Goal: Task Accomplishment & Management: Manage account settings

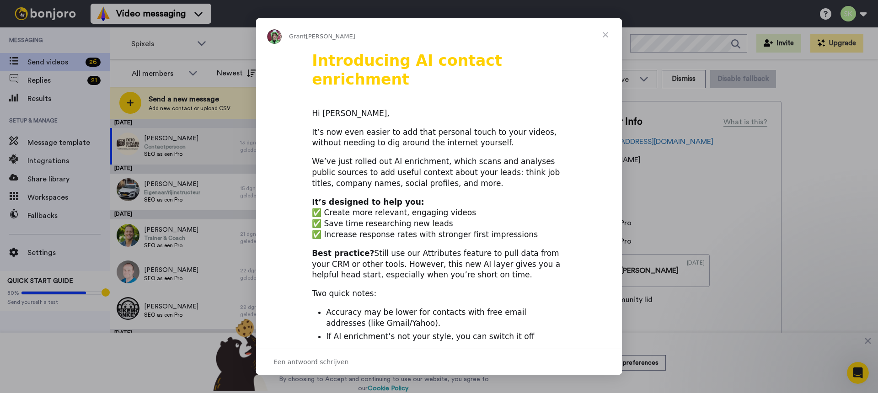
click at [606, 34] on span "Sluiten" at bounding box center [605, 34] width 33 height 33
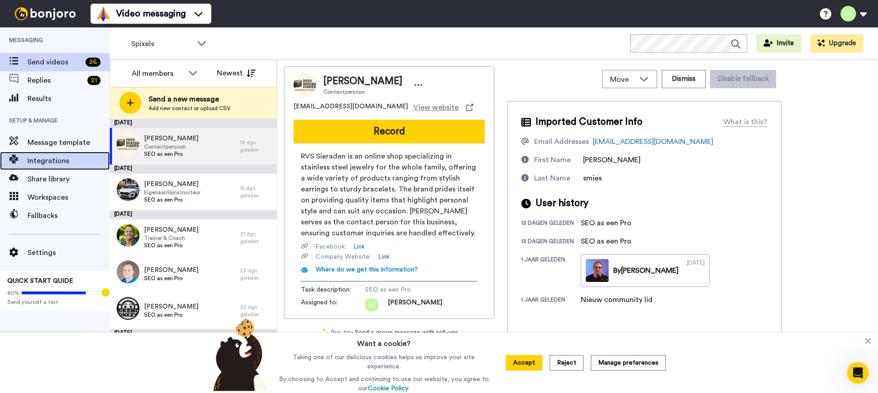
click at [52, 153] on div "Integrations" at bounding box center [55, 161] width 110 height 18
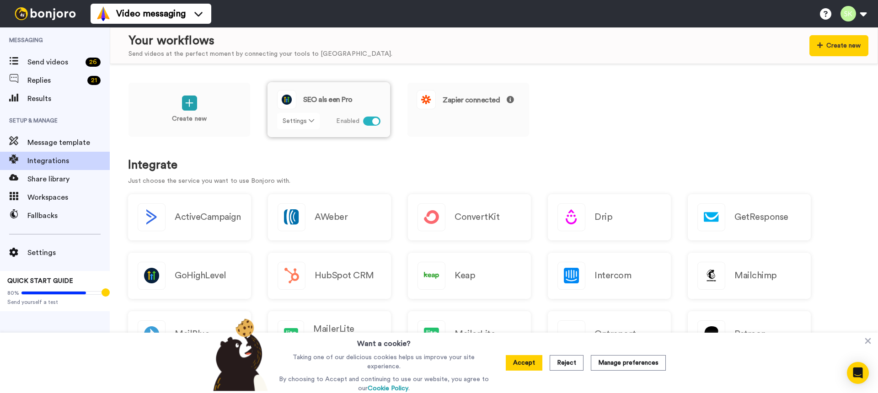
click at [301, 121] on button "Settings" at bounding box center [298, 121] width 43 height 16
click at [295, 140] on span "Edit" at bounding box center [291, 139] width 12 height 7
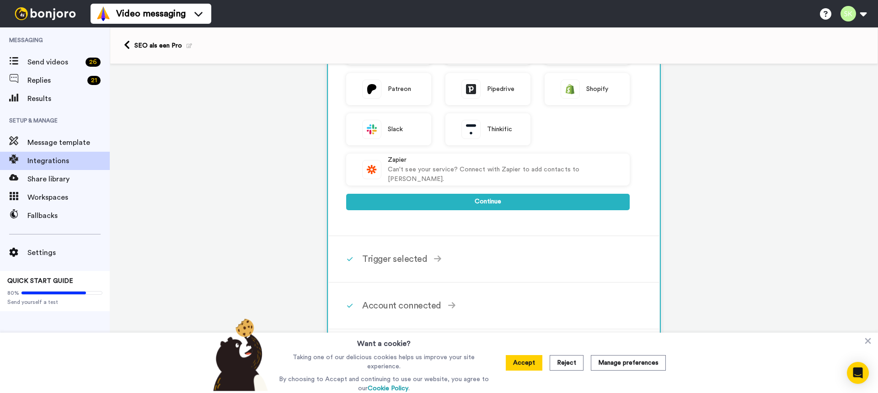
scroll to position [299, 0]
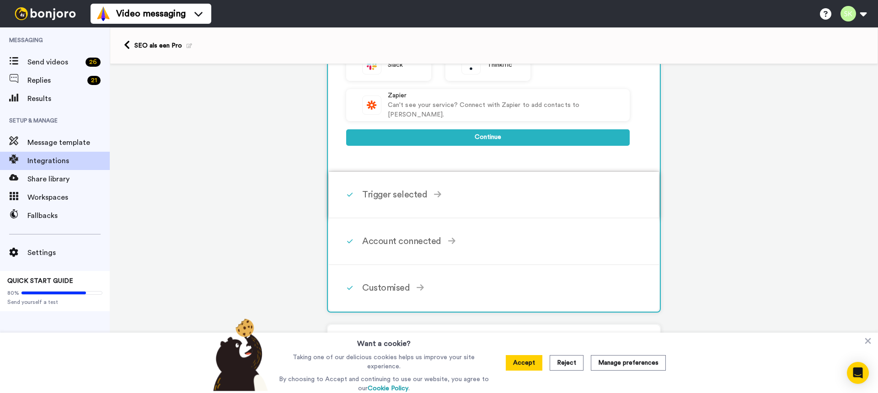
click at [487, 197] on div "Trigger selected" at bounding box center [495, 195] width 267 height 14
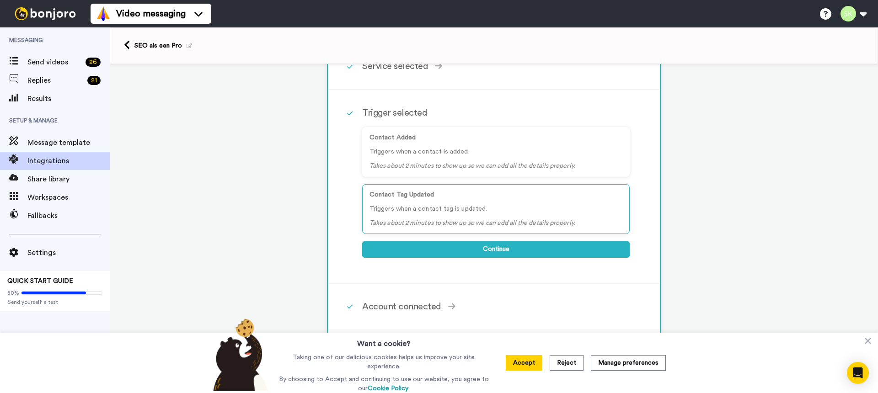
scroll to position [121, 0]
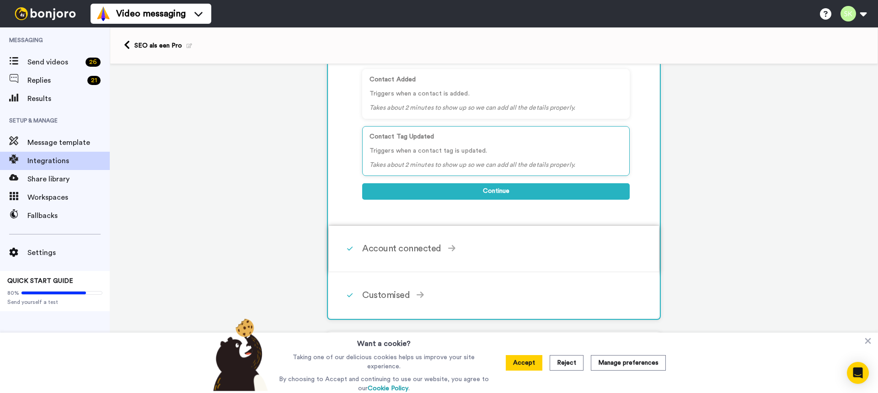
click at [553, 248] on div "Account connected" at bounding box center [495, 249] width 267 height 14
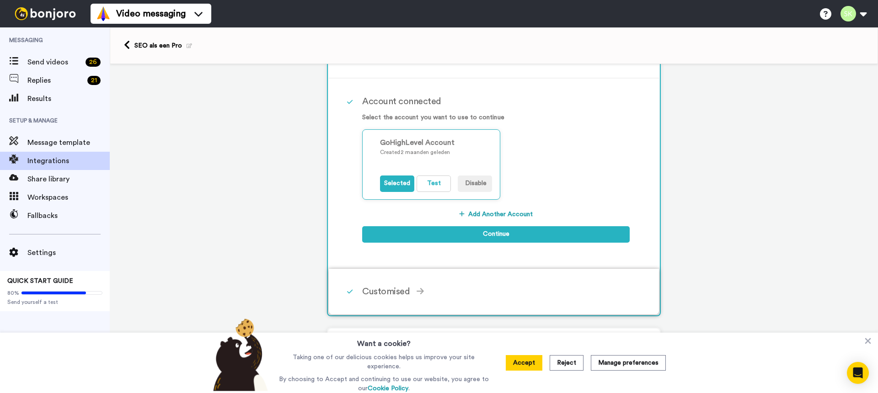
click at [533, 285] on div "Customised" at bounding box center [495, 292] width 267 height 14
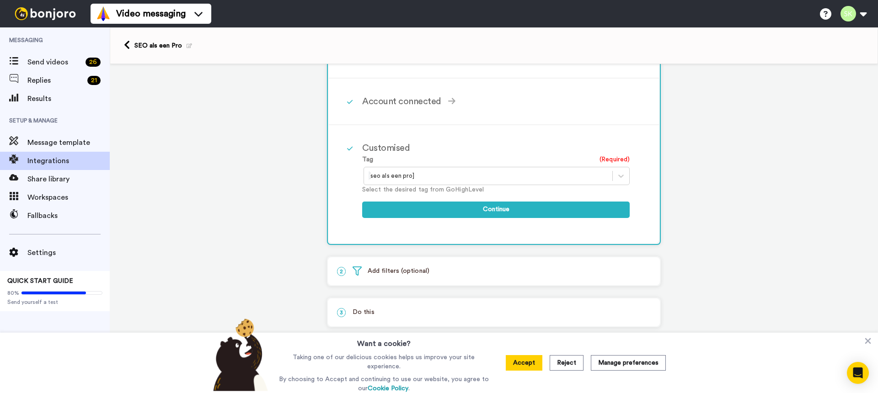
click at [709, 200] on div "1 Contact Tag Updated GoHighLevel Service selected ActiveCampaign AWeber Bonjor…" at bounding box center [494, 187] width 768 height 489
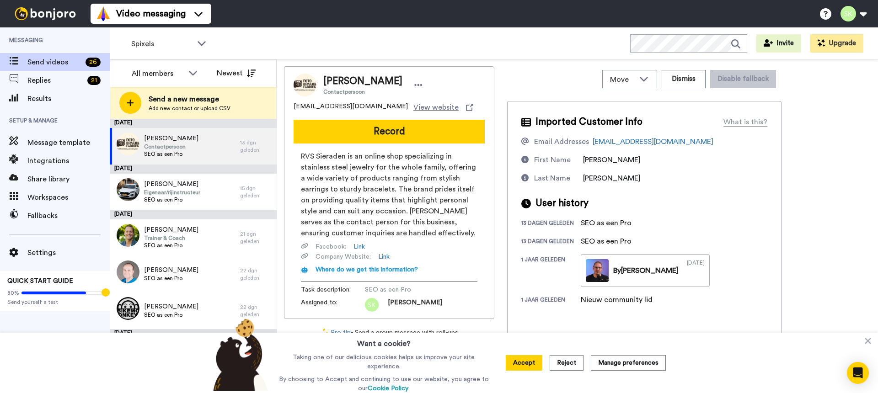
click at [465, 43] on div "Spixels WORKSPACES View all All Onboarding Spixels + Add a new workspace Invite…" at bounding box center [494, 43] width 768 height 32
